Goal: Use online tool/utility: Utilize a website feature to perform a specific function

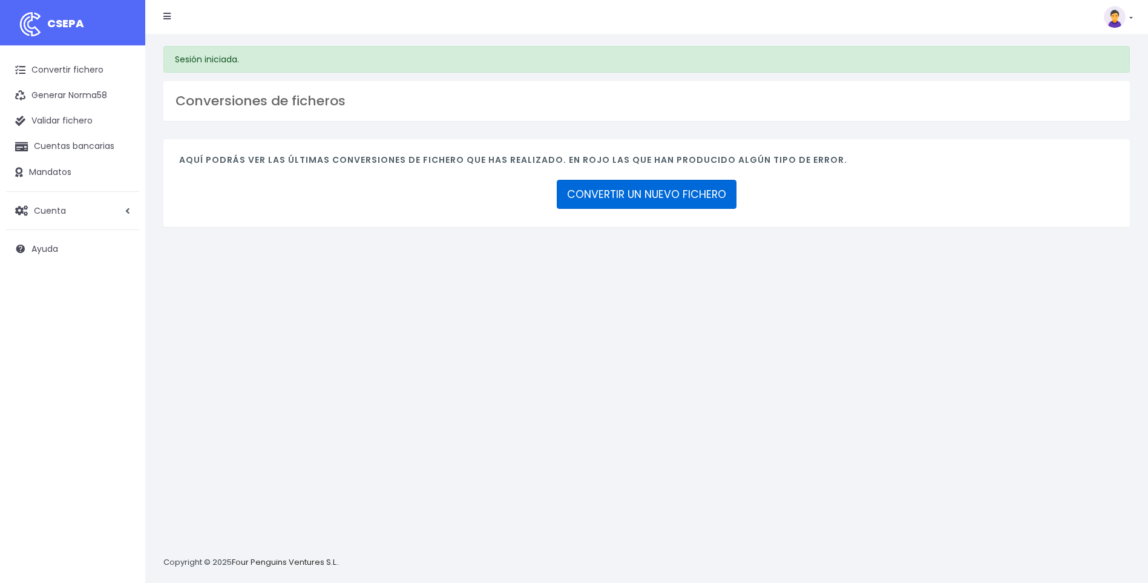
click at [636, 191] on link "CONVERTIR UN NUEVO FICHERO" at bounding box center [647, 194] width 180 height 29
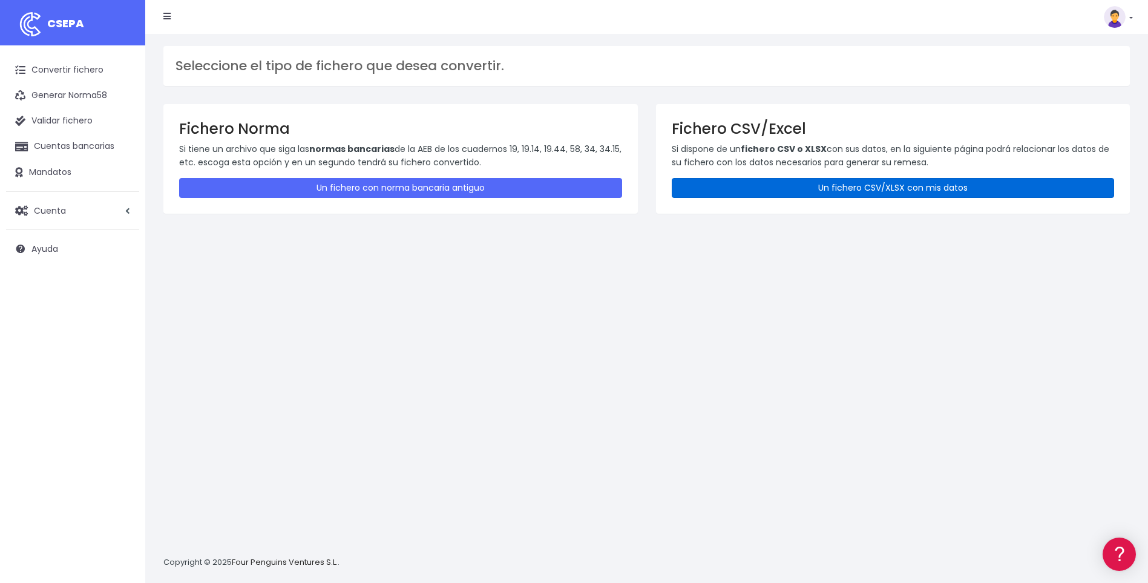
click at [842, 186] on link "Un fichero CSV/XLSX con mis datos" at bounding box center [893, 188] width 443 height 20
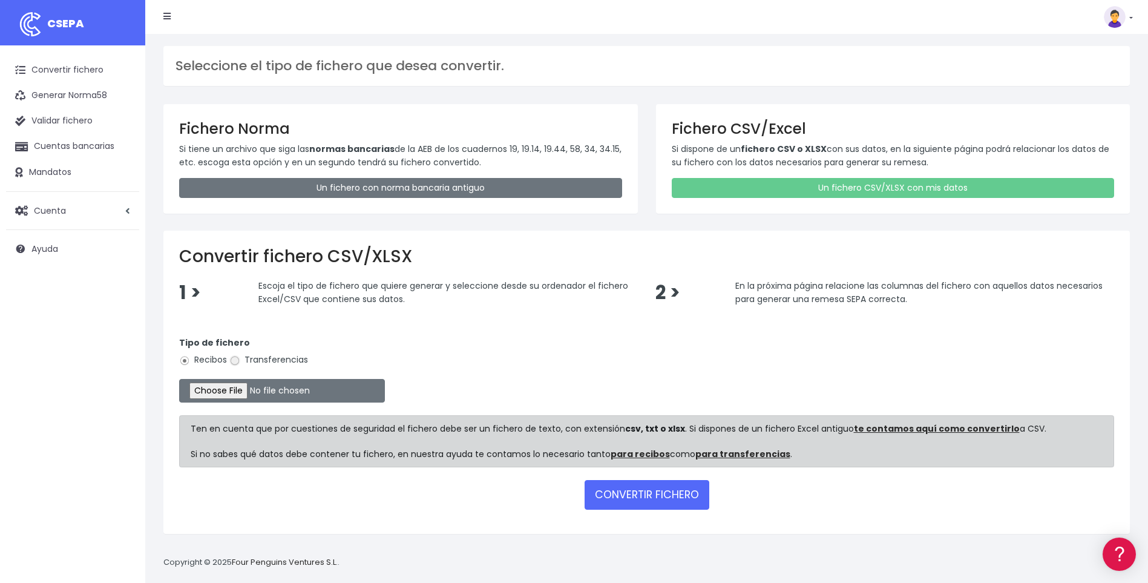
click at [231, 359] on input "Transferencias" at bounding box center [234, 360] width 11 height 11
radio input "true"
click at [230, 390] on input "file" at bounding box center [282, 391] width 206 height 24
type input "C:\fakepath\A33.csv"
click at [653, 494] on button "CONVERTIR FICHERO" at bounding box center [647, 494] width 125 height 29
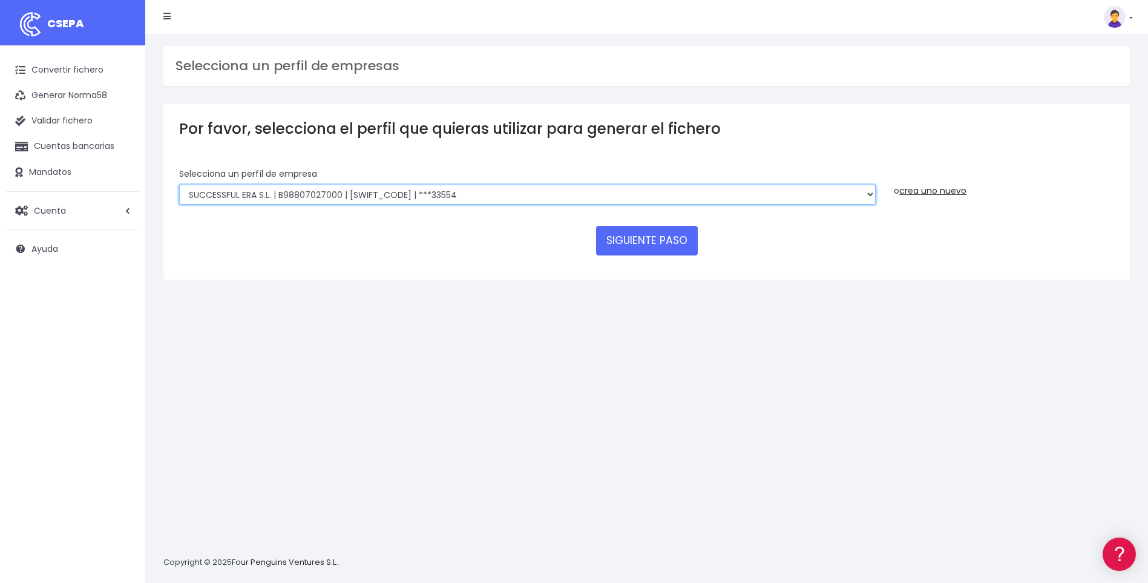
click at [869, 197] on select "SUCCESSFUL ERA S.L. | B98807027000 | [SWIFT_CODE] | ***33554 SERVICE FOR YOU S.…" at bounding box center [527, 195] width 697 height 21
select select "2252"
click at [179, 185] on select "SUCCESSFUL ERA S.L. | B98807027000 | BSABESBBXXX | ***33554 SERVICE FOR YOU S.L…" at bounding box center [527, 195] width 697 height 21
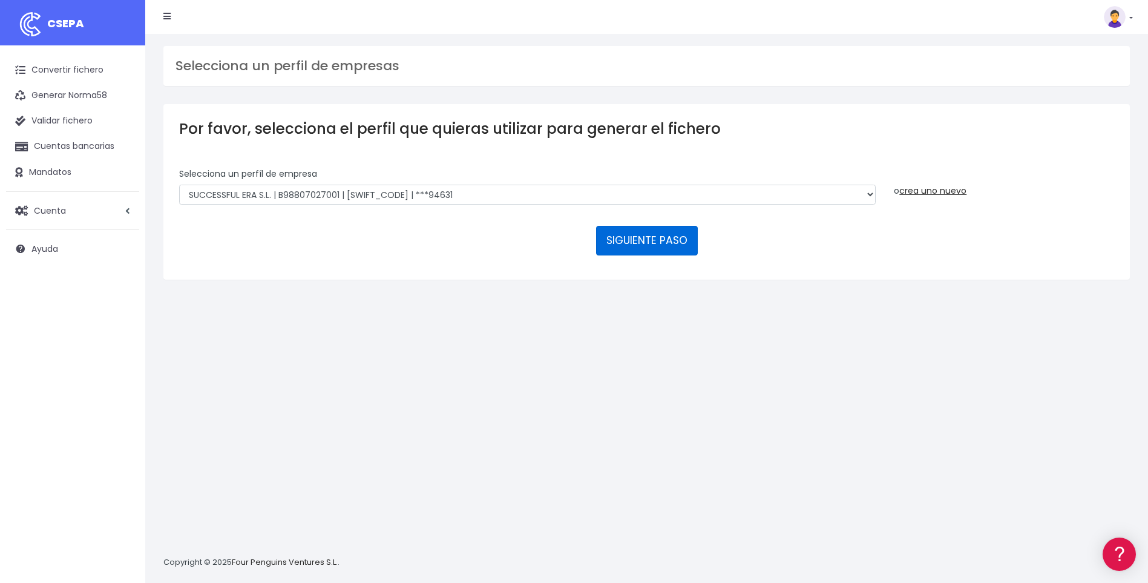
click at [644, 240] on button "SIGUIENTE PASO" at bounding box center [647, 240] width 102 height 29
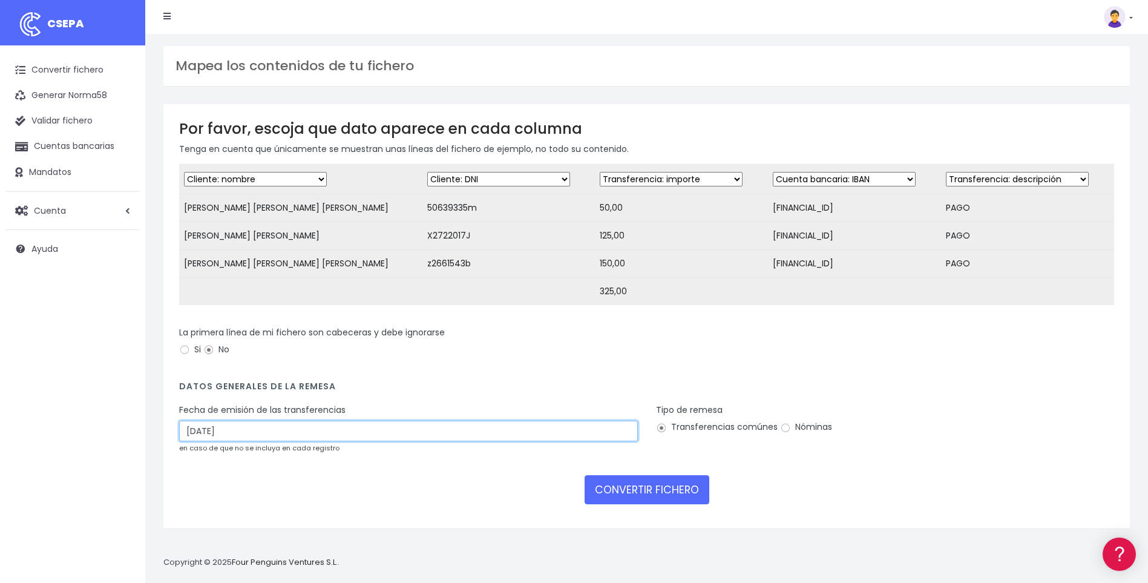
click at [191, 441] on input "29/08/2025" at bounding box center [408, 431] width 459 height 21
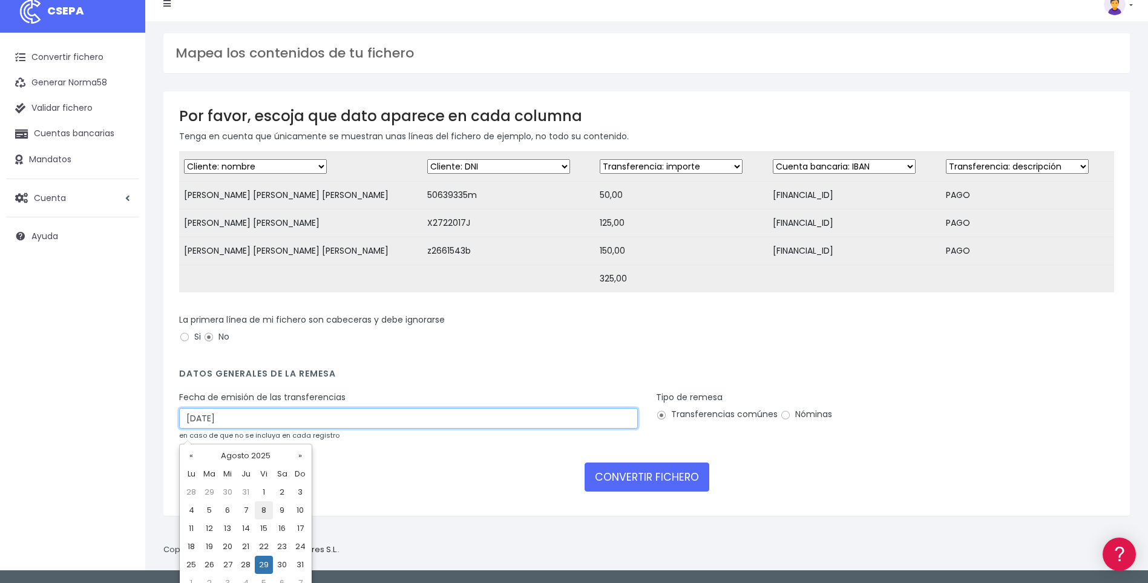
scroll to position [25, 0]
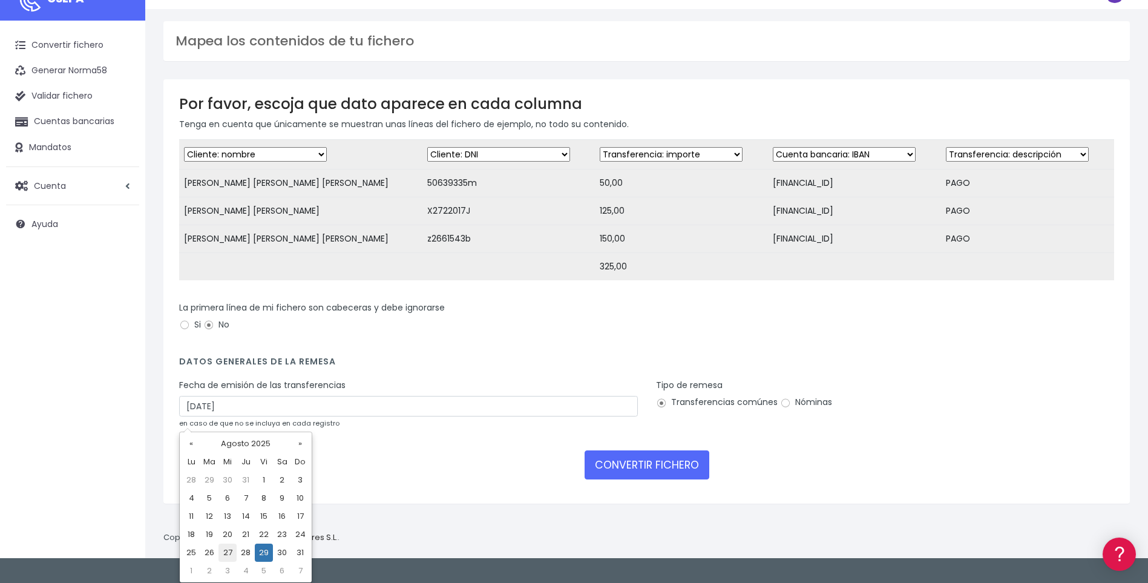
click at [227, 552] on td "27" at bounding box center [228, 553] width 18 height 18
type input "27/08/2025"
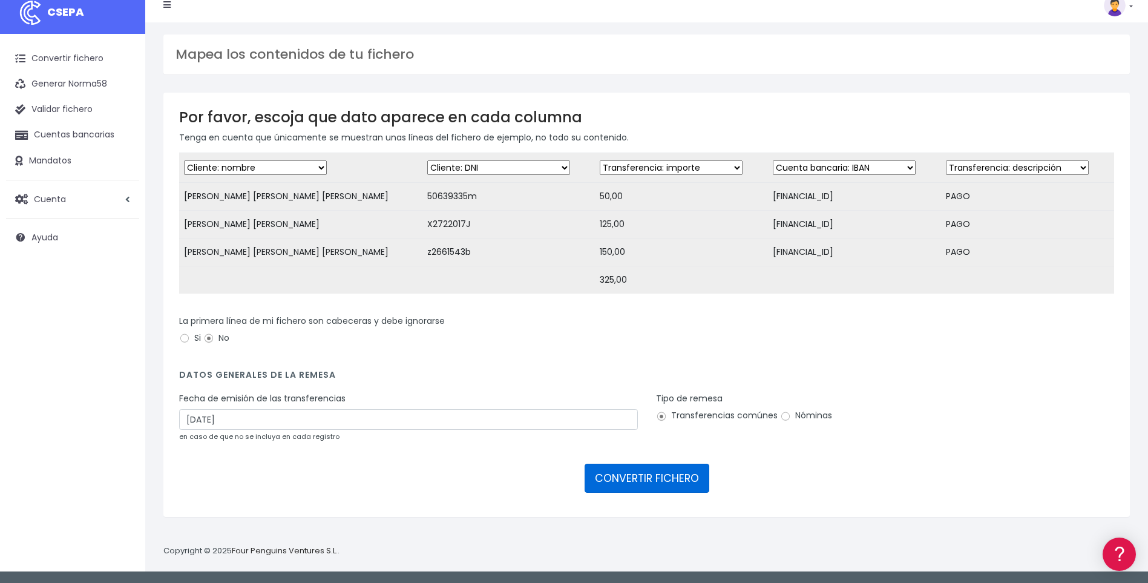
click at [645, 490] on button "CONVERTIR FICHERO" at bounding box center [647, 478] width 125 height 29
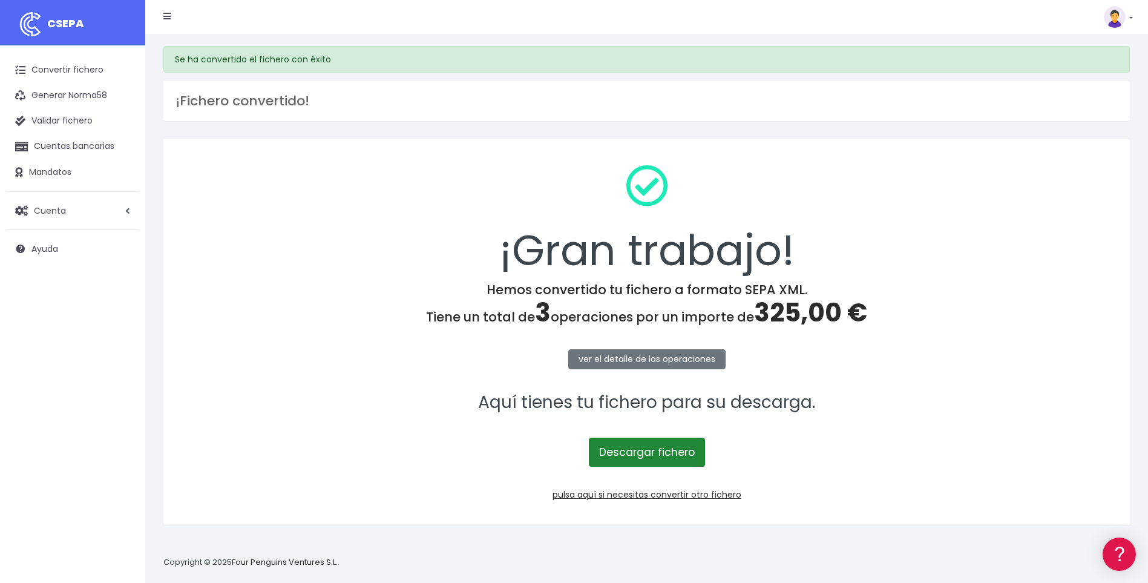
click at [659, 453] on link "Descargar fichero" at bounding box center [647, 452] width 116 height 29
